Goal: Task Accomplishment & Management: Use online tool/utility

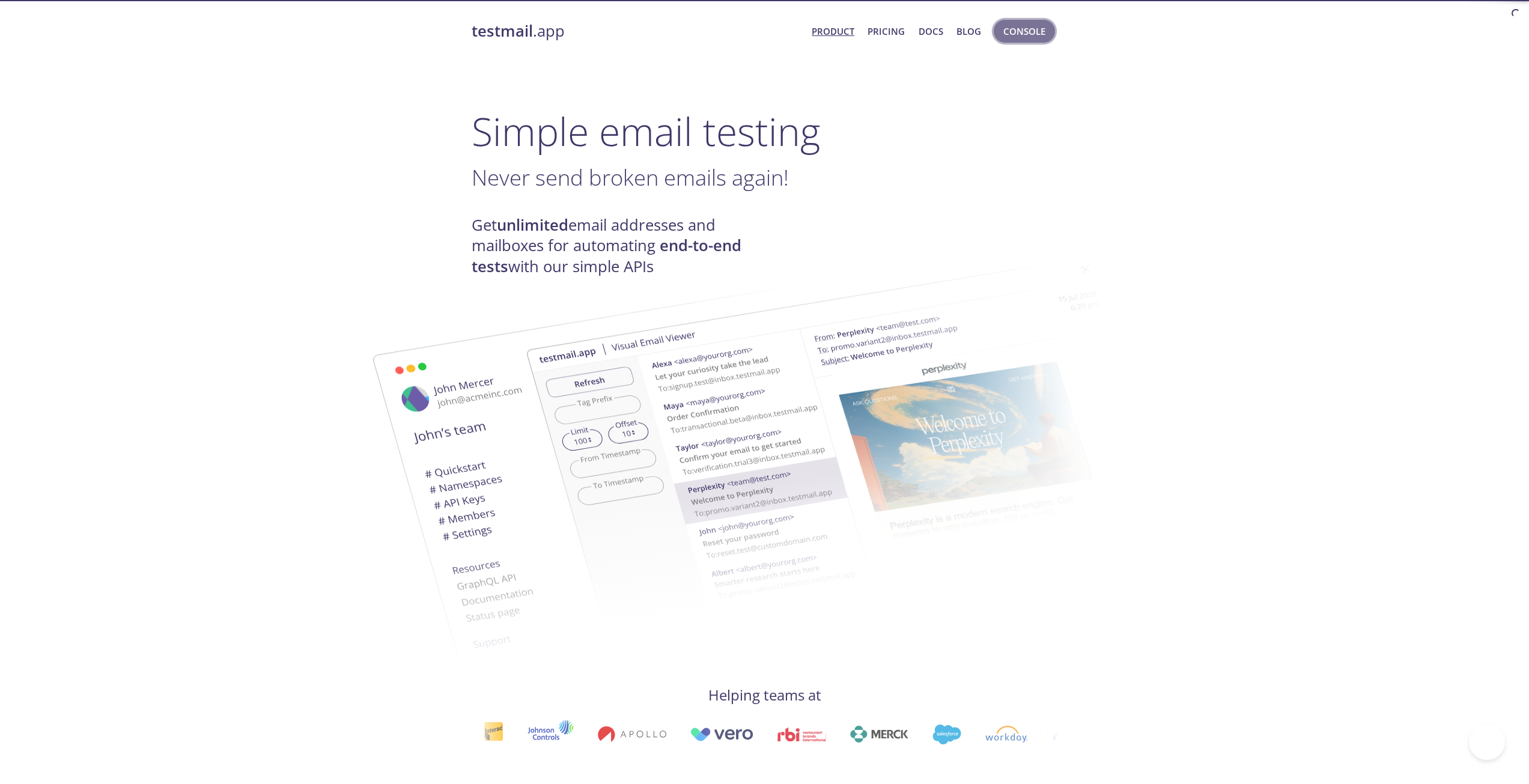
click at [1026, 34] on span "Console" at bounding box center [1024, 31] width 42 height 16
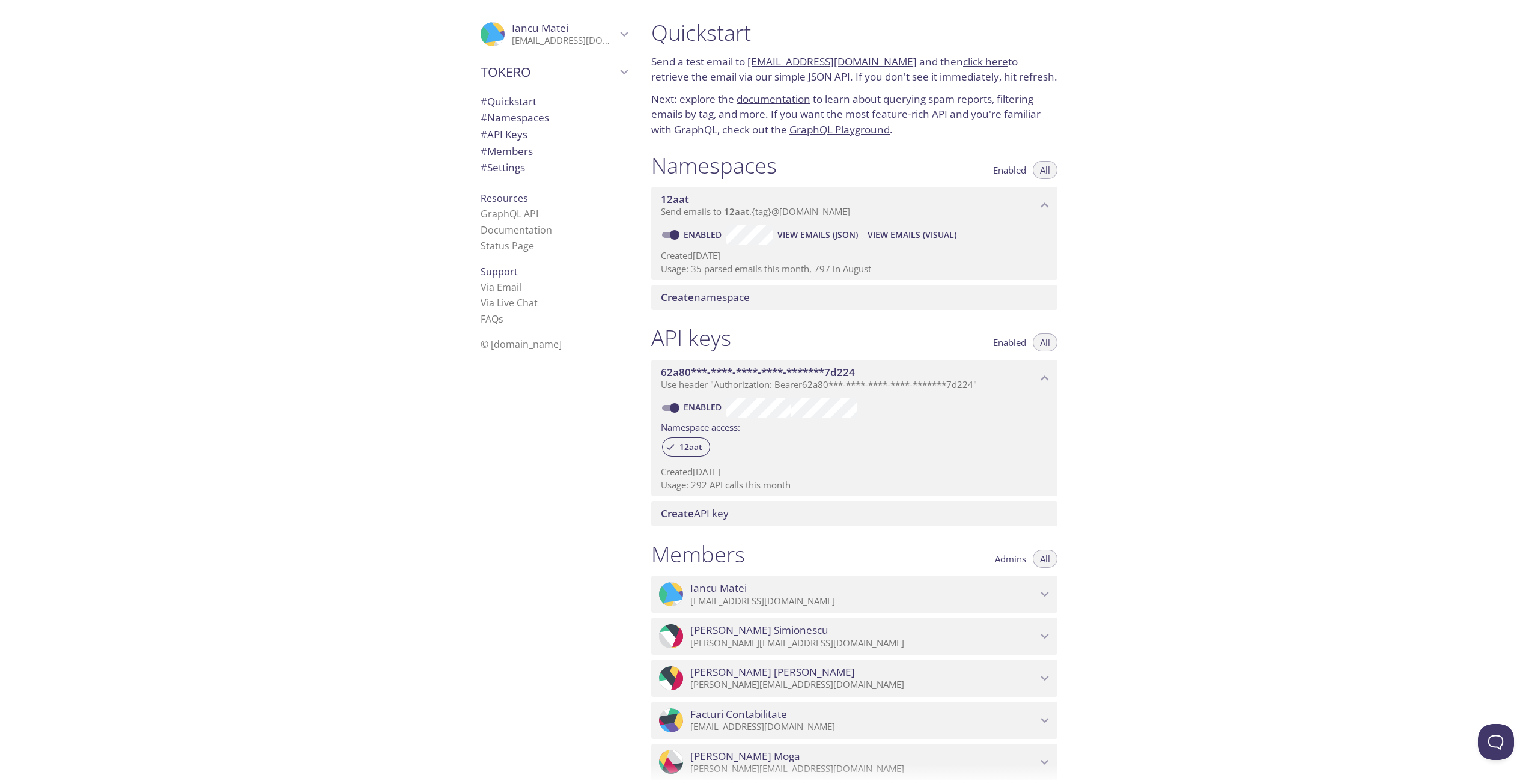
drag, startPoint x: 452, startPoint y: 422, endPoint x: 443, endPoint y: 555, distance: 133.3
drag, startPoint x: 432, startPoint y: 476, endPoint x: 416, endPoint y: 398, distance: 79.6
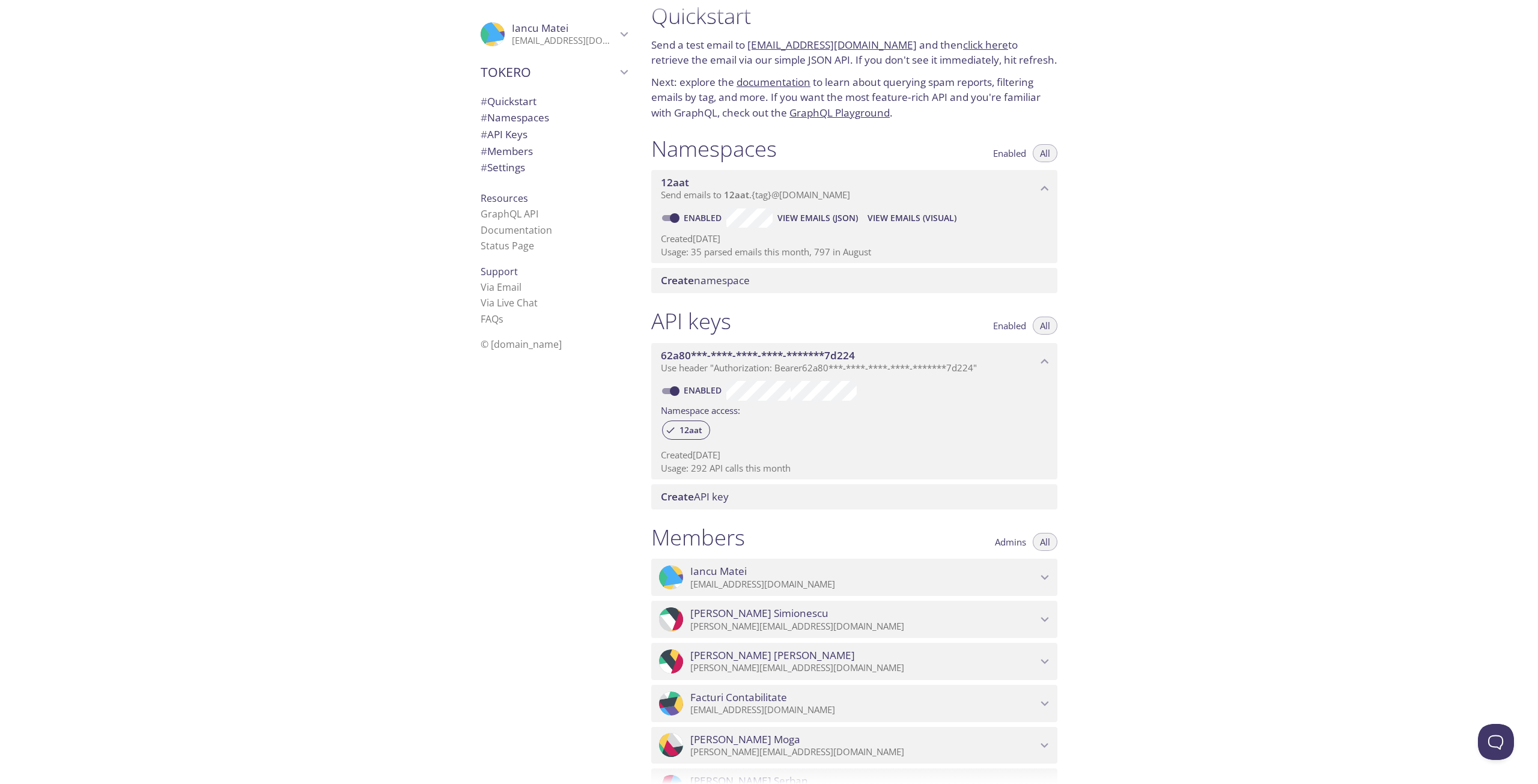
scroll to position [24, 0]
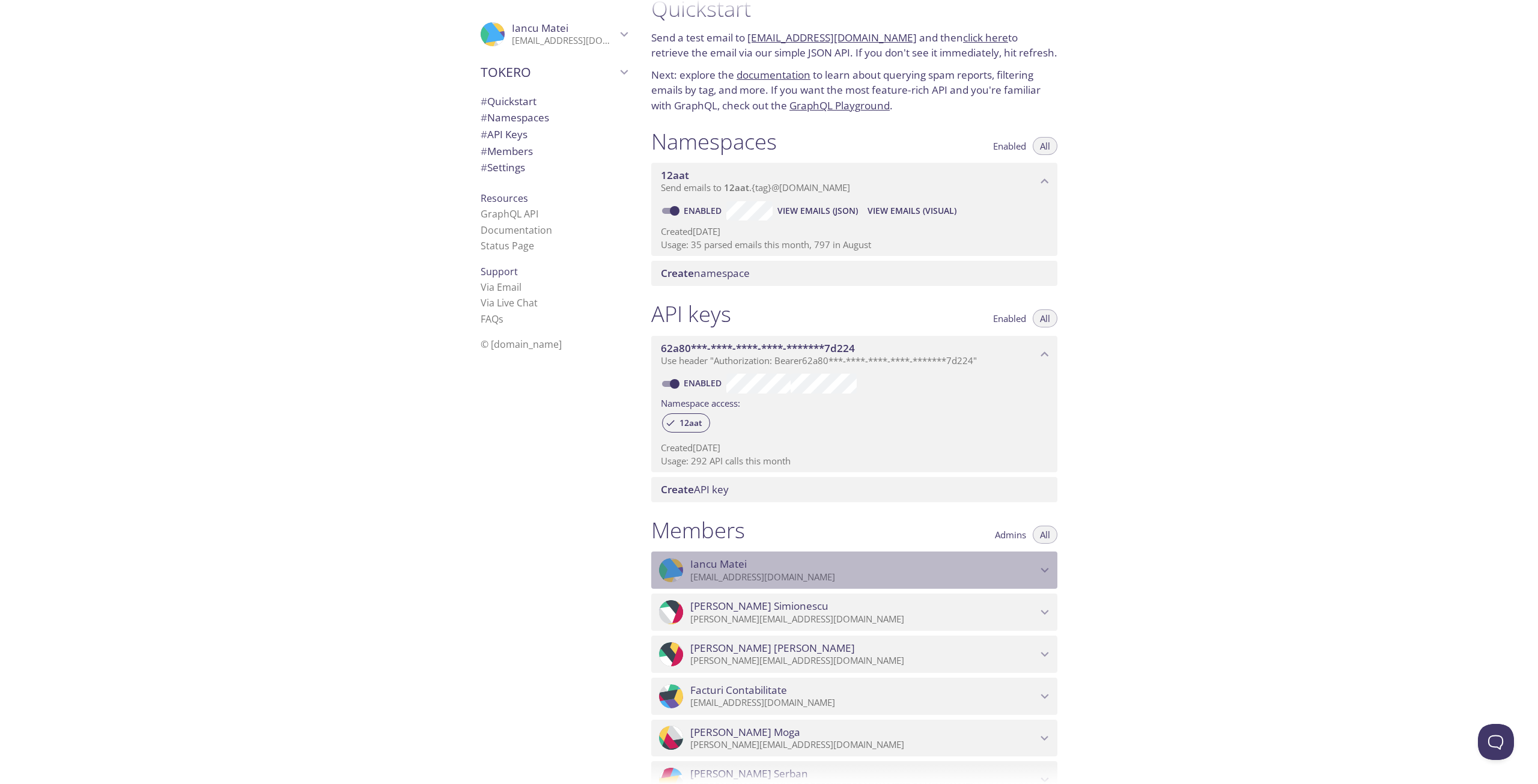
click at [1042, 571] on icon "Iancu Matei" at bounding box center [1044, 570] width 16 height 16
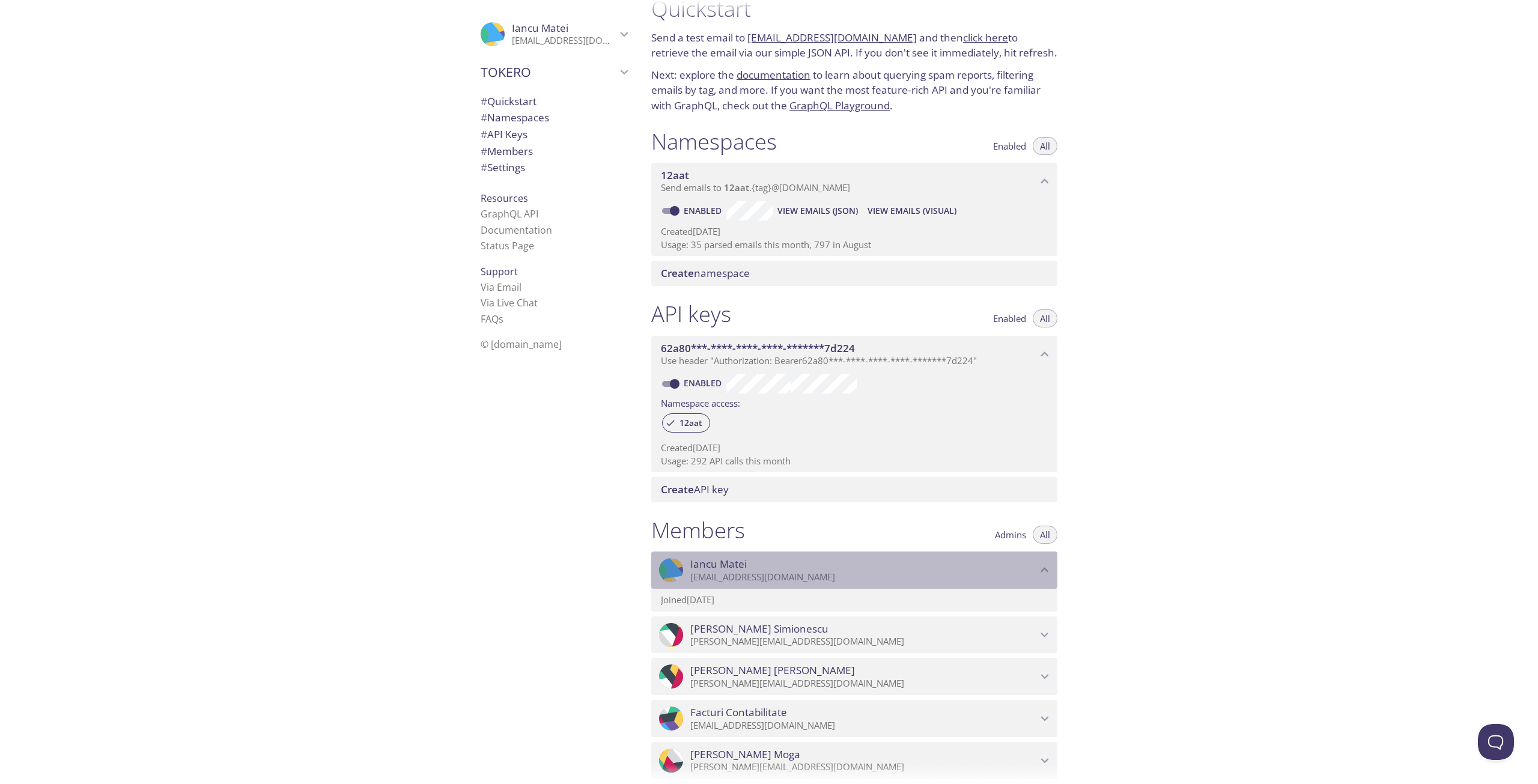
click at [1053, 570] on div ".cls-1 { fill: #6d5ca8; } .cls-2 { fill: #3fc191; } .cls-3 { fill: #3b4752; } .…" at bounding box center [854, 570] width 406 height 38
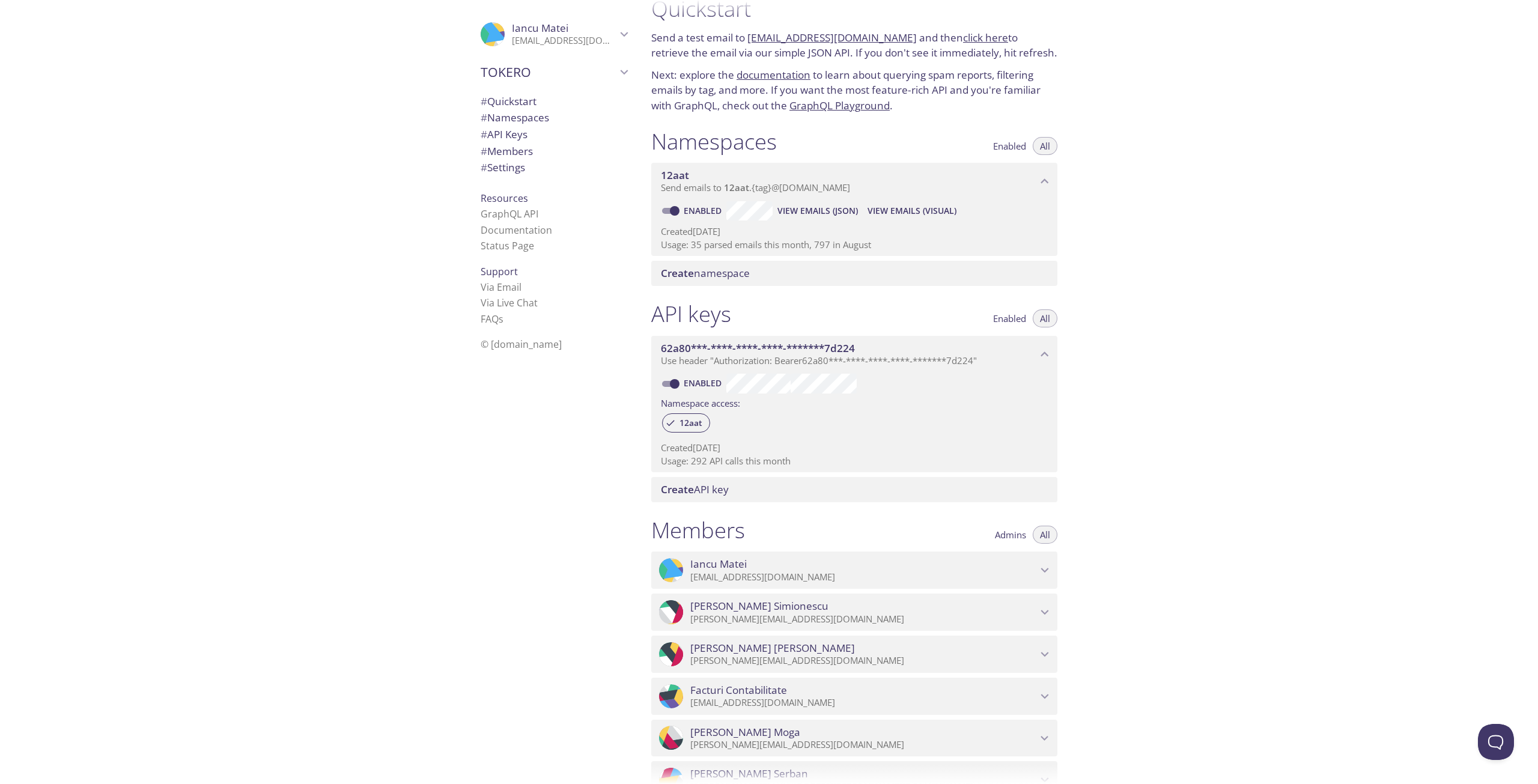
scroll to position [0, 0]
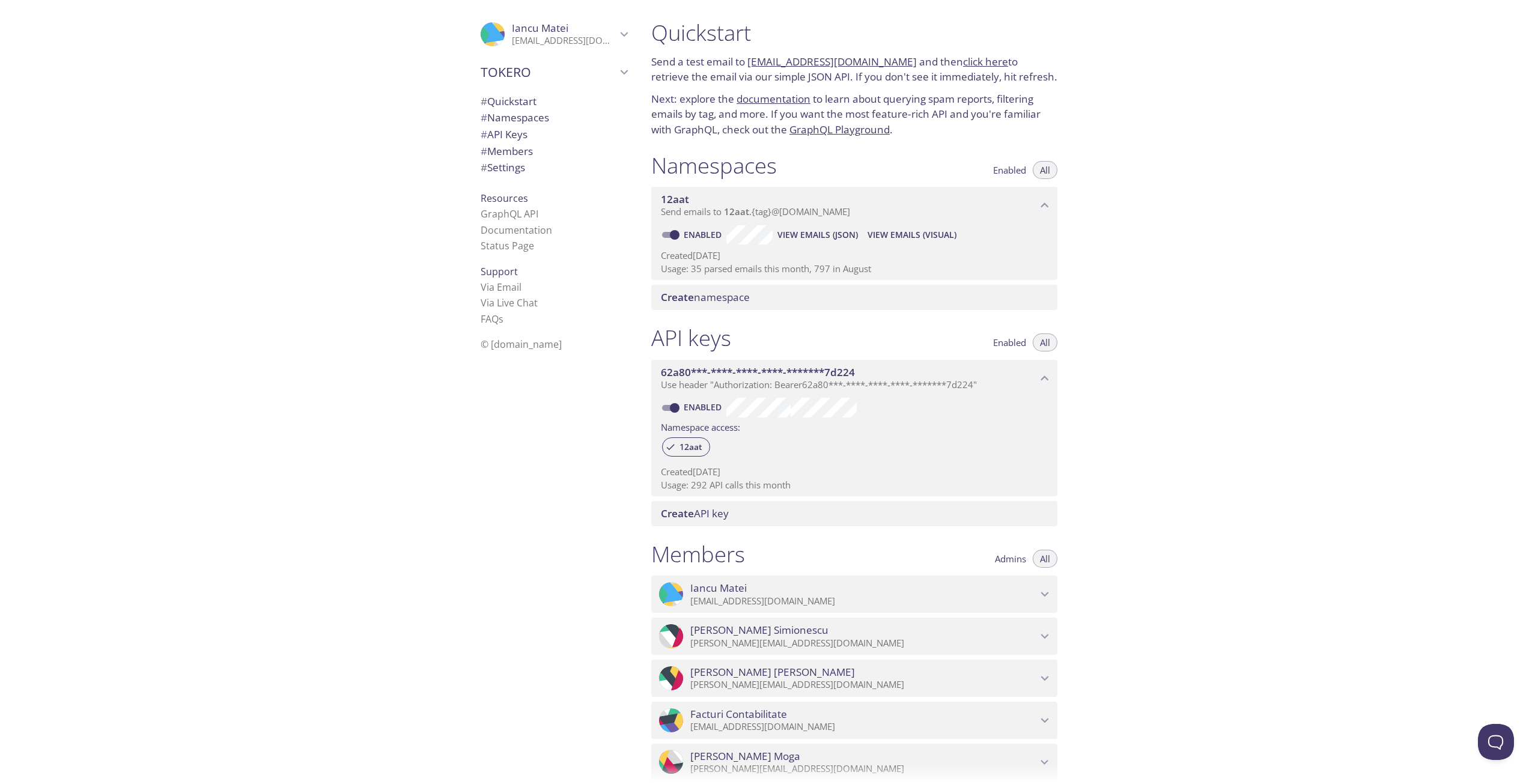
drag, startPoint x: 1289, startPoint y: 435, endPoint x: 1275, endPoint y: 380, distance: 56.8
click at [793, 234] on span "View Emails (JSON)" at bounding box center [817, 235] width 81 height 14
click at [935, 231] on span "View Emails (Visual)" at bounding box center [911, 235] width 89 height 14
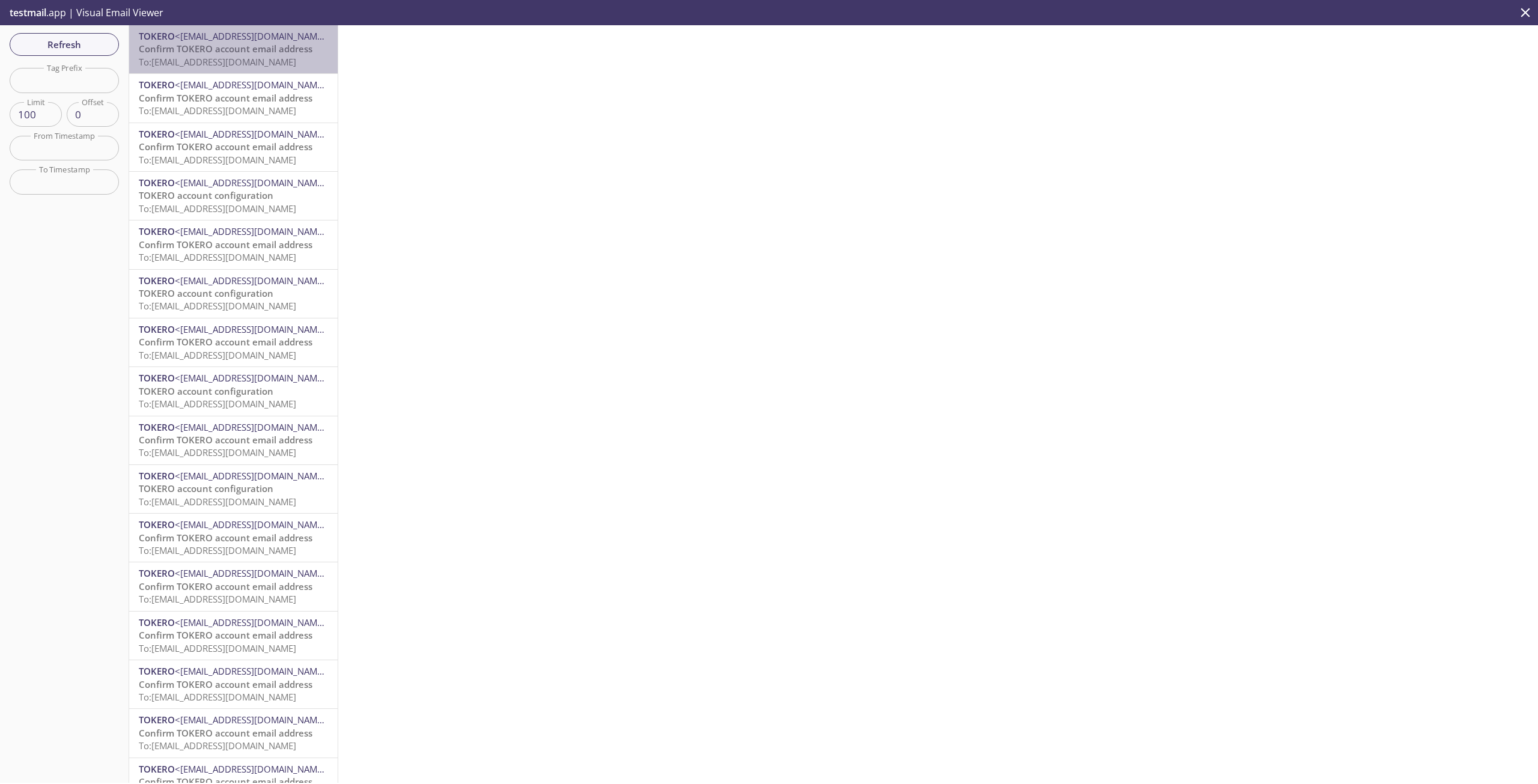
click at [259, 56] on span "To: [EMAIL_ADDRESS][DOMAIN_NAME]" at bounding box center [217, 61] width 157 height 12
